Goal: Download file/media

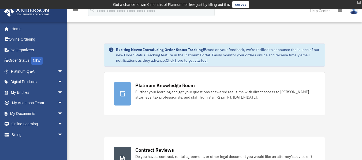
click at [359, 2] on div "X" at bounding box center [358, 2] width 3 height 3
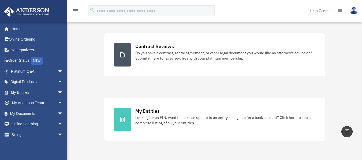
scroll to position [95, 0]
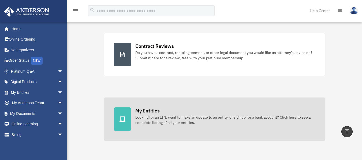
click at [210, 116] on div "Looking for an EIN, want to make an update to an entity, or sign up for a bank …" at bounding box center [225, 120] width 180 height 11
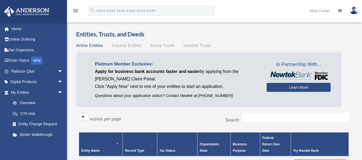
scroll to position [56, 0]
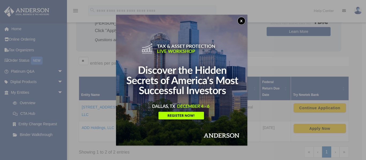
click at [243, 20] on button "x" at bounding box center [241, 21] width 8 height 8
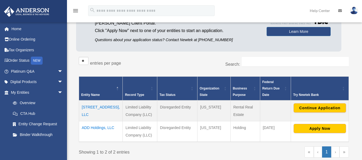
click at [88, 104] on td "[STREET_ADDRESS], LLC" at bounding box center [101, 111] width 44 height 21
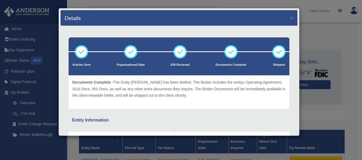
scroll to position [2, 0]
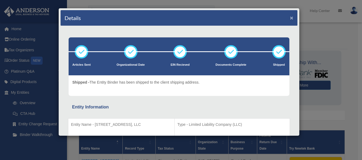
click at [290, 17] on button "×" at bounding box center [291, 18] width 3 height 6
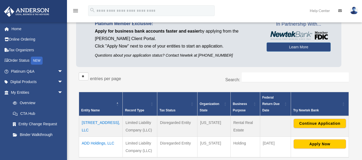
scroll to position [41, 0]
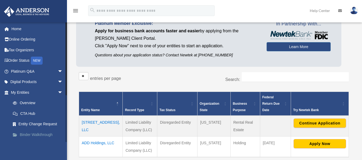
click at [41, 134] on link "Binder Walkthrough" at bounding box center [38, 135] width 63 height 11
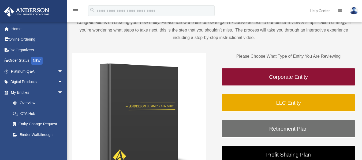
scroll to position [48, 0]
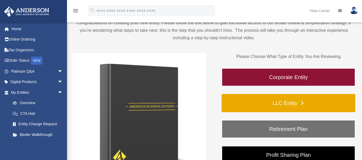
click at [287, 104] on link "LLC Entity" at bounding box center [289, 103] width 134 height 18
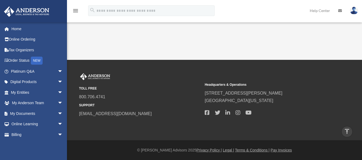
scroll to position [240, 0]
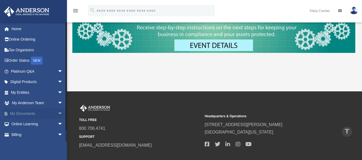
click at [50, 114] on link "My Documents arrow_drop_down" at bounding box center [37, 113] width 67 height 11
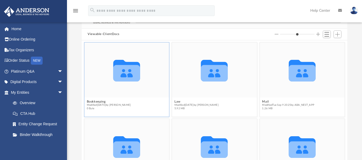
click at [125, 73] on icon "grid" at bounding box center [126, 73] width 27 height 17
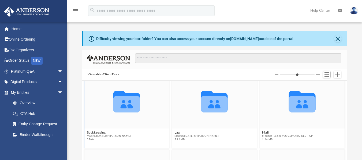
scroll to position [9, 0]
click at [119, 104] on icon "grid" at bounding box center [126, 105] width 27 height 17
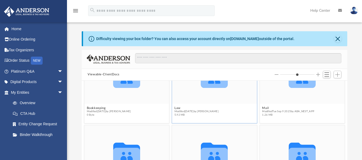
click at [172, 92] on div "Collaborated Folder" at bounding box center [214, 76] width 85 height 55
click at [152, 95] on div "Collaborated Folder" at bounding box center [126, 76] width 85 height 55
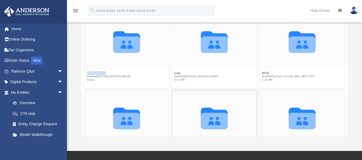
scroll to position [0, 0]
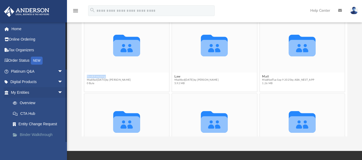
click at [34, 133] on link "Binder Walkthrough" at bounding box center [38, 135] width 63 height 11
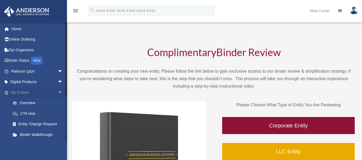
click at [33, 93] on link "My Entities arrow_drop_down" at bounding box center [37, 92] width 67 height 11
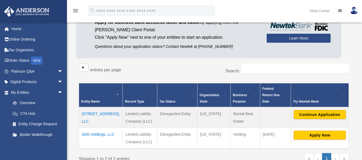
scroll to position [50, 0]
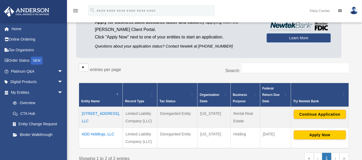
click at [91, 109] on td "3601 Hwy 212, LLC" at bounding box center [101, 117] width 44 height 21
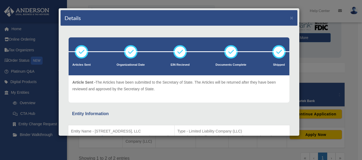
scroll to position [0, 0]
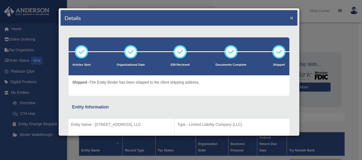
click at [290, 17] on button "×" at bounding box center [291, 18] width 3 height 6
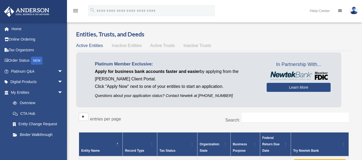
click at [159, 47] on span "Active Trusts" at bounding box center [162, 45] width 25 height 5
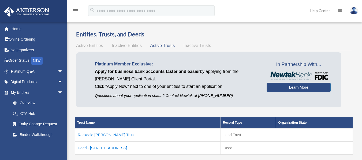
click at [91, 49] on div "Active Entities Inactive Entities Active Trusts Inactive Trusts" at bounding box center [213, 45] width 275 height 7
click at [92, 45] on span "Active Entities" at bounding box center [89, 45] width 27 height 5
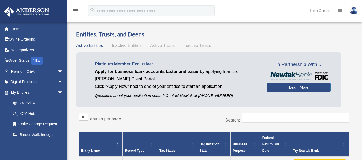
click at [168, 43] on span "Active Trusts" at bounding box center [162, 45] width 25 height 5
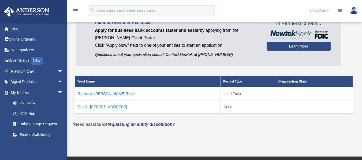
scroll to position [42, 0]
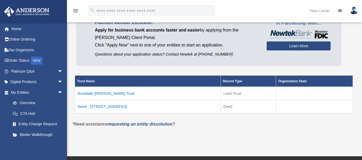
click at [117, 108] on td "Deed - 3601 SW Highway 212" at bounding box center [148, 106] width 146 height 13
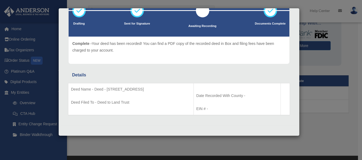
scroll to position [0, 0]
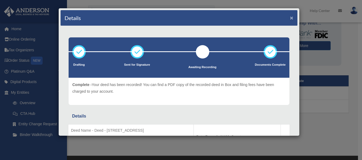
click at [290, 19] on button "×" at bounding box center [291, 18] width 3 height 6
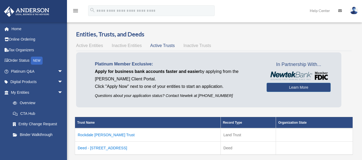
click at [95, 44] on span "Active Entities" at bounding box center [89, 45] width 27 height 5
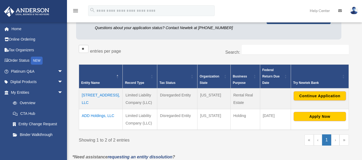
scroll to position [70, 0]
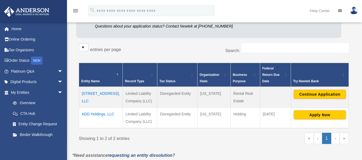
click at [92, 89] on td "[STREET_ADDRESS], LLC" at bounding box center [101, 97] width 44 height 21
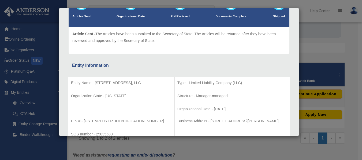
scroll to position [0, 0]
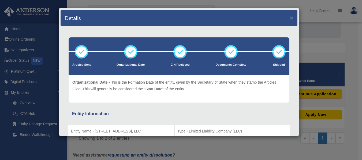
click at [130, 52] on icon at bounding box center [131, 52] width 16 height 16
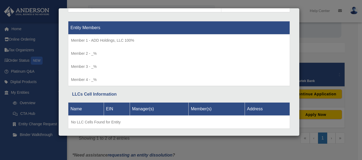
scroll to position [572, 0]
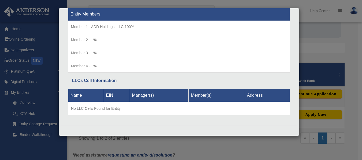
click at [129, 145] on div "Details × Articles Sent Organizational Date" at bounding box center [181, 80] width 362 height 160
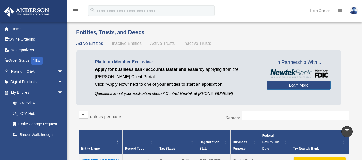
scroll to position [0, 0]
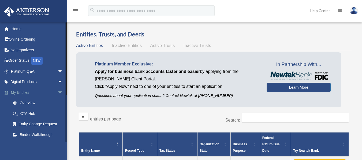
click at [58, 93] on span "arrow_drop_down" at bounding box center [63, 92] width 11 height 11
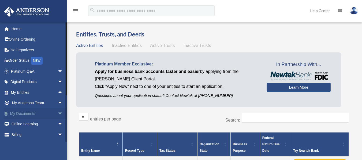
click at [58, 113] on span "arrow_drop_down" at bounding box center [63, 113] width 11 height 11
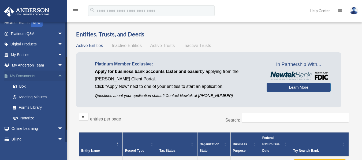
scroll to position [38, 0]
click at [22, 86] on link "Box" at bounding box center [38, 86] width 63 height 11
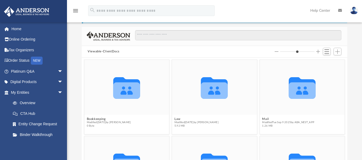
scroll to position [25, 0]
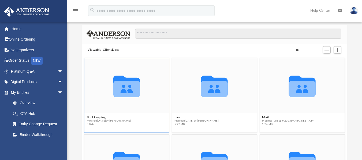
click at [134, 92] on icon "grid" at bounding box center [126, 89] width 27 height 17
drag, startPoint x: 134, startPoint y: 92, endPoint x: 124, endPoint y: 88, distance: 10.2
click at [124, 88] on icon "grid" at bounding box center [126, 89] width 27 height 17
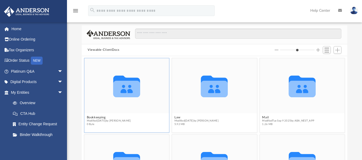
click at [124, 88] on icon "grid" at bounding box center [126, 89] width 27 height 17
click at [211, 87] on icon "grid" at bounding box center [214, 89] width 27 height 17
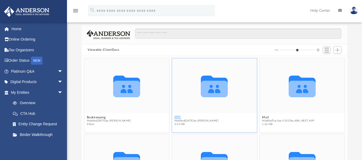
click at [211, 87] on icon "grid" at bounding box center [214, 89] width 27 height 17
click at [305, 80] on icon "grid" at bounding box center [302, 87] width 27 height 22
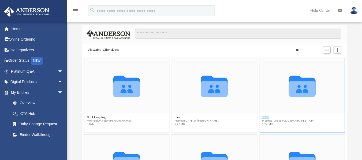
click at [305, 80] on icon "grid" at bounding box center [302, 87] width 27 height 22
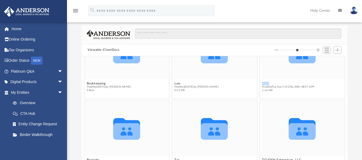
scroll to position [70, 0]
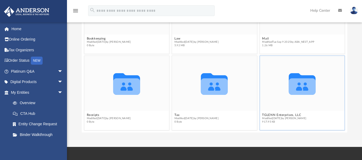
click at [289, 89] on icon "grid" at bounding box center [302, 86] width 27 height 17
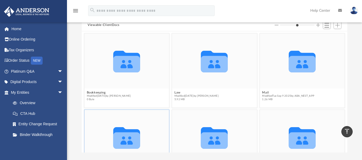
scroll to position [49, 0]
click at [134, 90] on figcaption "Bookkeeping Modified Wed Jan 8 2025 by Charles Rogler 0 Byte" at bounding box center [126, 96] width 85 height 14
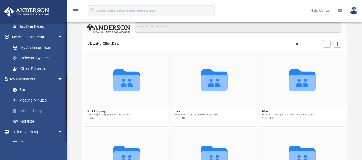
scroll to position [130, 0]
click at [31, 109] on link "Forms Library" at bounding box center [38, 111] width 63 height 11
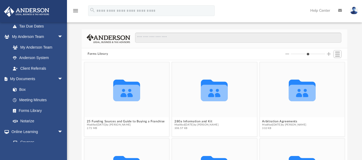
scroll to position [1, 0]
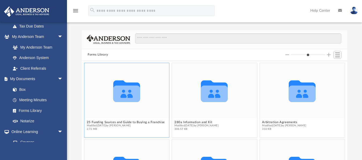
click at [130, 94] on icon "grid" at bounding box center [126, 94] width 27 height 17
click at [110, 121] on button "25 Funding Sources and Guide to Buying a Franchise" at bounding box center [126, 122] width 78 height 3
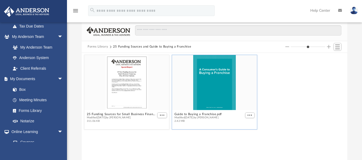
scroll to position [8, 0]
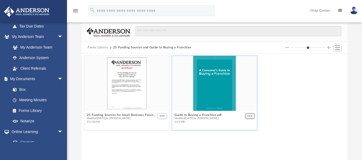
type input "*"
click at [250, 115] on span "More options" at bounding box center [249, 116] width 4 height 3
click at [245, 133] on li "Download" at bounding box center [244, 135] width 16 height 6
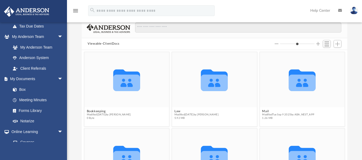
scroll to position [118, 261]
click at [22, 88] on link "Box" at bounding box center [38, 89] width 63 height 11
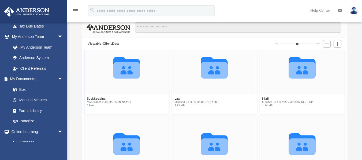
scroll to position [13, 0]
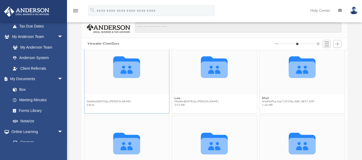
click at [95, 98] on button "Bookkeeping" at bounding box center [109, 97] width 44 height 3
type input "*"
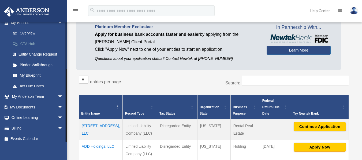
scroll to position [73, 0]
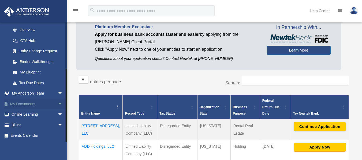
click at [43, 103] on link "My Documents arrow_drop_down" at bounding box center [37, 104] width 67 height 11
click at [50, 104] on link "My Documents arrow_drop_down" at bounding box center [37, 104] width 67 height 11
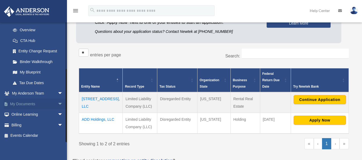
scroll to position [65, 0]
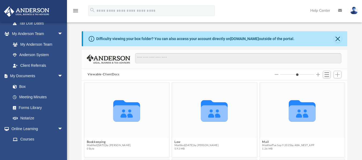
scroll to position [134, 0]
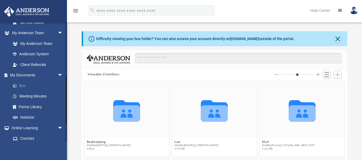
click at [21, 85] on link "Box" at bounding box center [38, 86] width 63 height 11
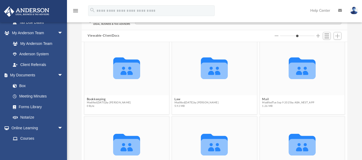
scroll to position [4, 0]
click at [175, 98] on button "Law" at bounding box center [196, 98] width 44 height 3
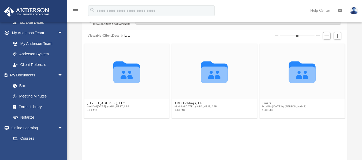
scroll to position [0, 0]
click at [95, 104] on button "[STREET_ADDRESS], LLC" at bounding box center [108, 103] width 43 height 3
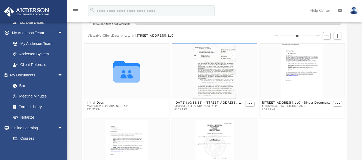
scroll to position [0, 0]
click at [246, 105] on button "More options" at bounding box center [250, 104] width 10 height 6
click at [241, 122] on li "Download" at bounding box center [241, 122] width 16 height 6
click at [335, 104] on span "More options" at bounding box center [337, 104] width 4 height 3
click at [322, 124] on li "Download" at bounding box center [328, 122] width 16 height 6
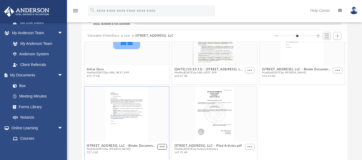
scroll to position [32, 0]
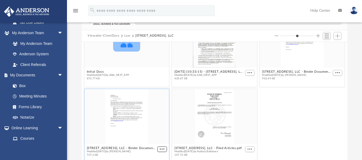
click at [163, 145] on figcaption "[STREET_ADDRESS], LLC - Binder Documents.pdf Modified [DATE] by [PERSON_NAME] 7…" at bounding box center [126, 152] width 85 height 14
click at [160, 149] on span "More options" at bounding box center [162, 149] width 4 height 3
click at [157, 138] on li "Download" at bounding box center [155, 139] width 16 height 6
click at [157, 138] on div "grid" at bounding box center [126, 116] width 85 height 55
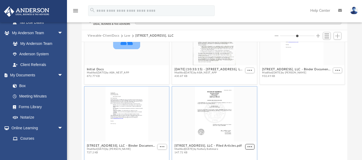
click at [247, 146] on span "More options" at bounding box center [249, 147] width 4 height 3
click at [241, 135] on li "Download" at bounding box center [241, 136] width 16 height 6
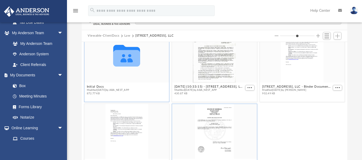
scroll to position [0, 0]
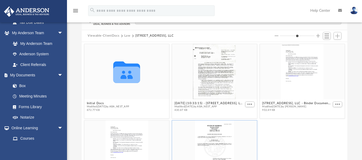
click at [127, 35] on button "Law" at bounding box center [127, 35] width 6 height 5
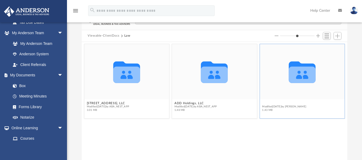
click at [265, 103] on button "Trusts" at bounding box center [284, 103] width 44 height 3
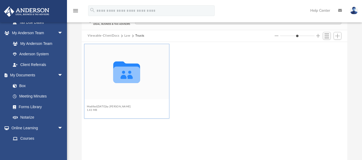
click at [96, 103] on button "Land Trusts" at bounding box center [109, 103] width 44 height 3
click at [104, 103] on button "Land Trust - Rockdale Conyers Trust" at bounding box center [121, 103] width 69 height 3
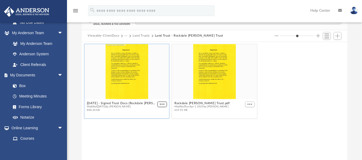
click at [160, 103] on span "More options" at bounding box center [162, 104] width 4 height 3
click at [158, 121] on li "Download" at bounding box center [156, 123] width 16 height 6
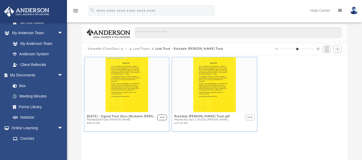
scroll to position [25, 0]
click at [140, 50] on button "Land Trusts" at bounding box center [141, 49] width 17 height 5
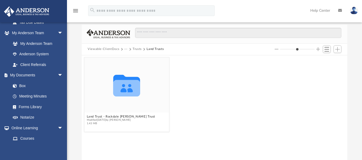
click at [125, 50] on button "···" at bounding box center [125, 49] width 3 height 5
click at [128, 58] on li "Law" at bounding box center [130, 59] width 6 height 6
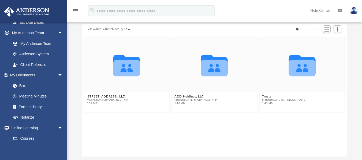
scroll to position [46, 0]
click at [186, 96] on button "ADD Holdings, LLC" at bounding box center [195, 96] width 43 height 3
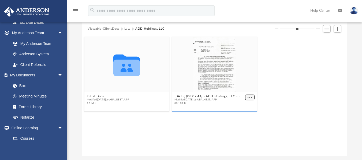
click at [250, 98] on span "More options" at bounding box center [249, 97] width 4 height 3
click at [243, 115] on li "Download" at bounding box center [244, 116] width 16 height 6
click at [99, 95] on button "Initial Docs" at bounding box center [108, 96] width 43 height 3
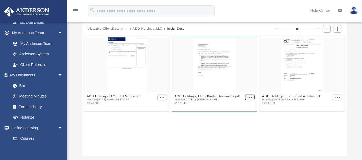
click at [249, 97] on span "More options" at bounding box center [249, 97] width 4 height 3
click at [242, 115] on li "Download" at bounding box center [244, 116] width 16 height 6
click at [335, 96] on span "More options" at bounding box center [337, 97] width 4 height 3
click at [328, 115] on li "Download" at bounding box center [332, 116] width 16 height 6
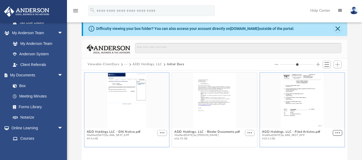
scroll to position [0, 0]
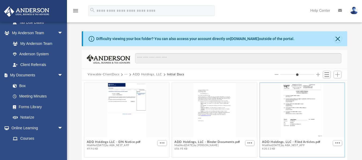
click at [100, 74] on button "Viewable-ClientDocs" at bounding box center [104, 74] width 32 height 5
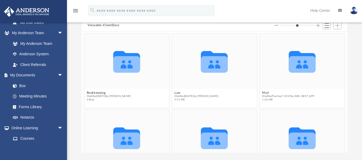
scroll to position [50, 0]
click at [175, 91] on button "Law" at bounding box center [196, 92] width 44 height 3
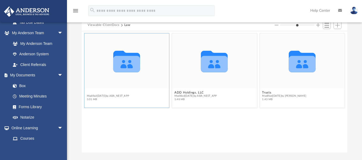
click at [102, 92] on button "[STREET_ADDRESS], LLC" at bounding box center [108, 92] width 43 height 3
type input "*"
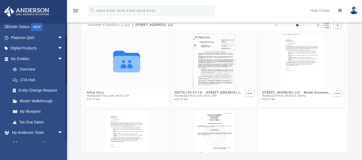
scroll to position [33, 0]
click at [24, 58] on link "My Entities arrow_drop_down" at bounding box center [37, 59] width 67 height 11
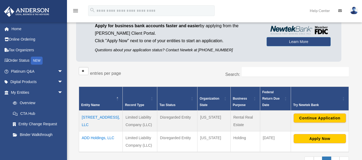
scroll to position [46, 0]
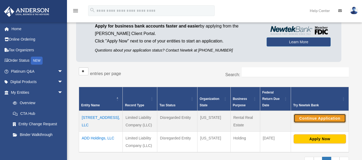
click at [314, 114] on button "Continue Application" at bounding box center [320, 118] width 52 height 9
